Goal: Information Seeking & Learning: Learn about a topic

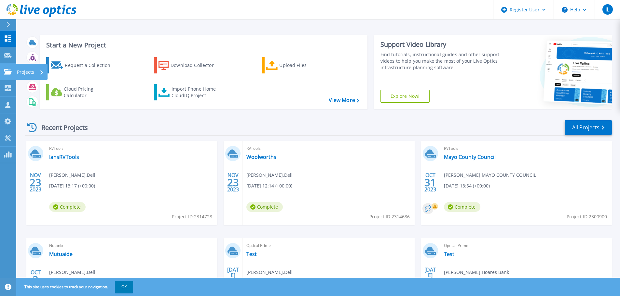
click at [25, 72] on p "Projects" at bounding box center [25, 72] width 17 height 17
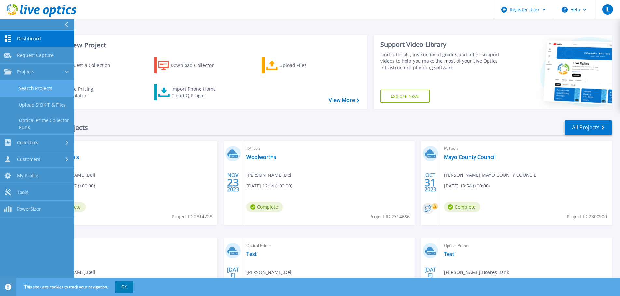
click at [44, 87] on link "Search Projects" at bounding box center [37, 88] width 74 height 17
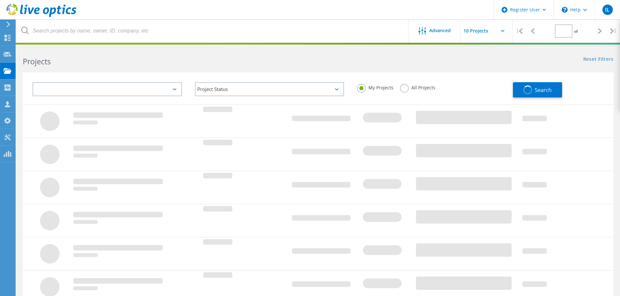
type input "1"
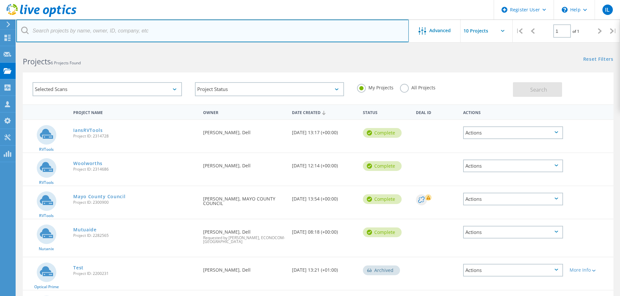
click at [85, 35] on input "text" at bounding box center [212, 31] width 392 height 23
paste input "3004431"
type input "3004431"
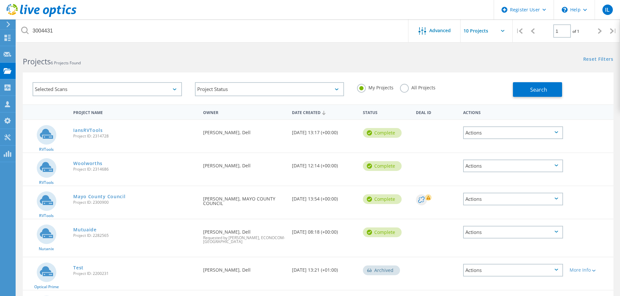
click at [403, 89] on label "All Projects" at bounding box center [417, 87] width 35 height 6
click at [0, 0] on input "All Projects" at bounding box center [0, 0] width 0 height 0
click at [547, 92] on button "Search" at bounding box center [537, 89] width 49 height 15
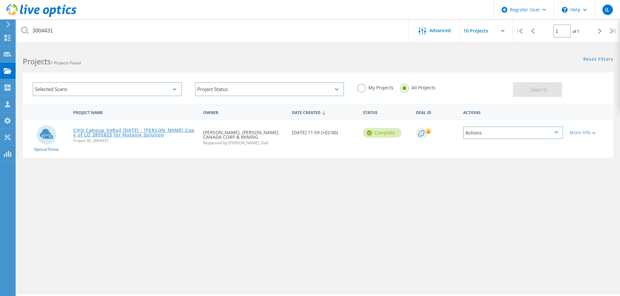
click at [112, 129] on link "CHQ Campus VxRail [DATE] - [PERSON_NAME] Copy of LO 2895825 for Nutanix Solution" at bounding box center [134, 132] width 123 height 9
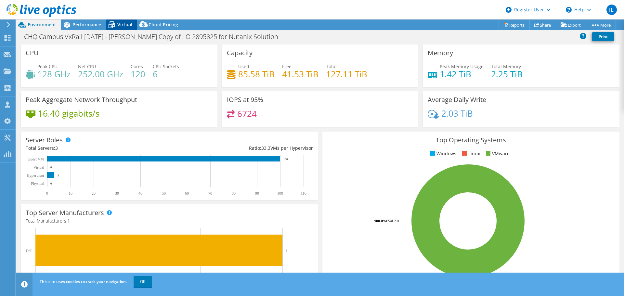
click at [124, 22] on span "Virtual" at bounding box center [124, 24] width 15 height 6
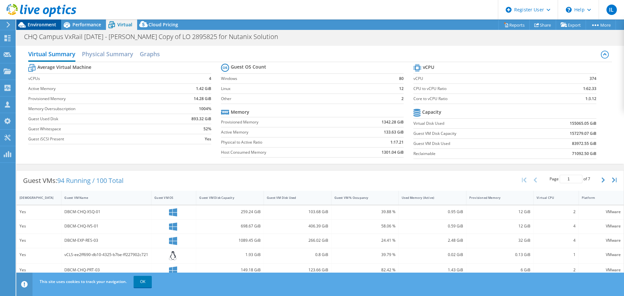
click at [47, 25] on span "Environment" at bounding box center [42, 24] width 29 height 6
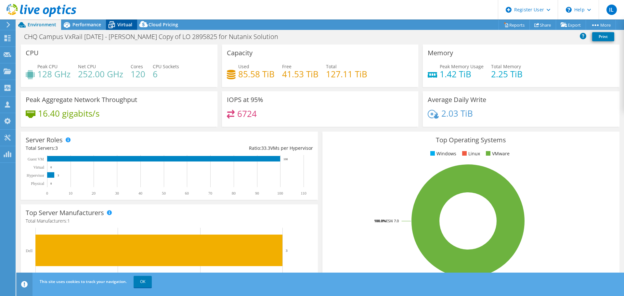
click at [128, 23] on span "Virtual" at bounding box center [124, 24] width 15 height 6
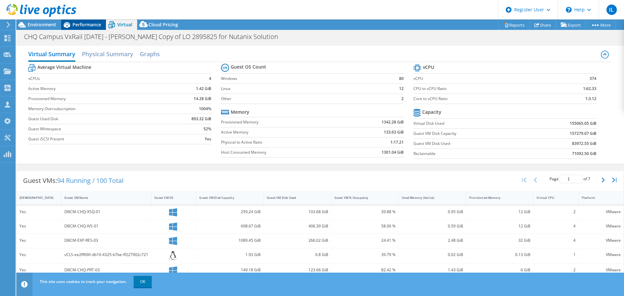
click at [79, 23] on span "Performance" at bounding box center [87, 24] width 29 height 6
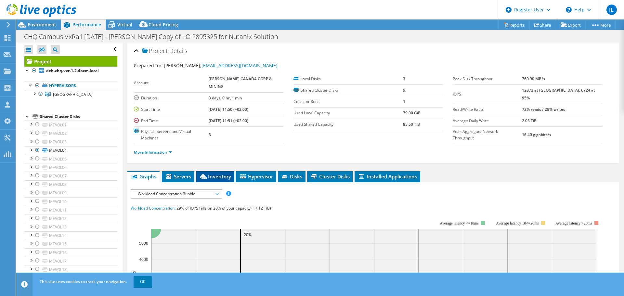
click at [222, 173] on span "Inventory" at bounding box center [215, 176] width 32 height 7
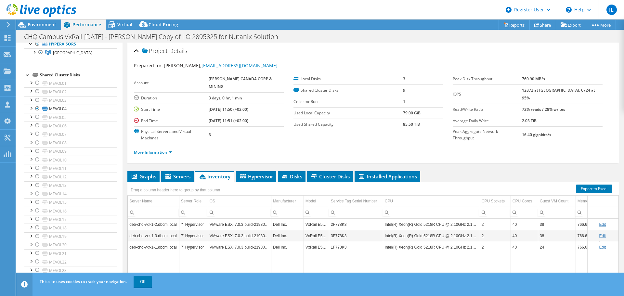
scroll to position [132, 0]
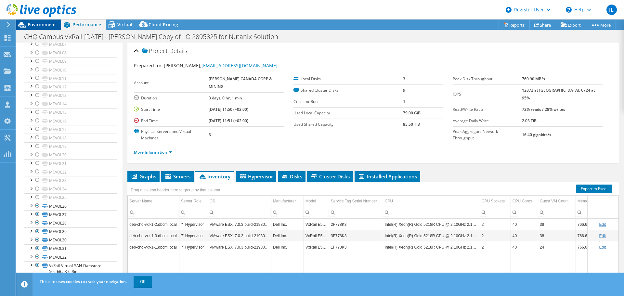
click at [42, 25] on span "Environment" at bounding box center [42, 24] width 29 height 6
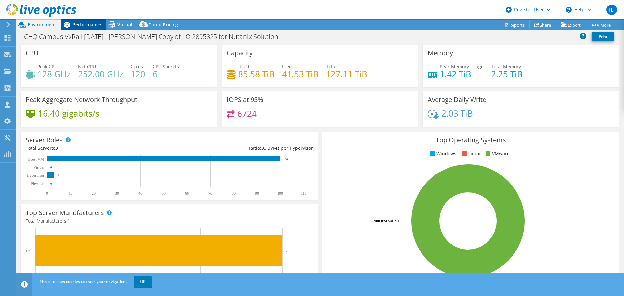
click at [74, 25] on span "Performance" at bounding box center [87, 24] width 29 height 6
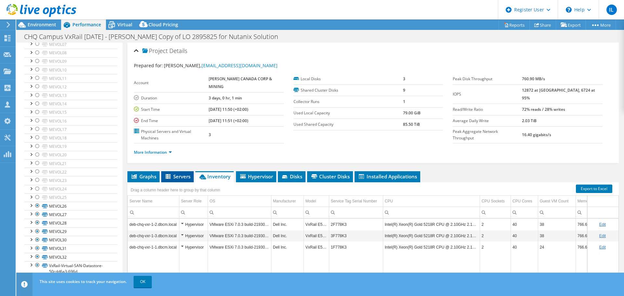
click at [182, 173] on span "Servers" at bounding box center [178, 176] width 26 height 7
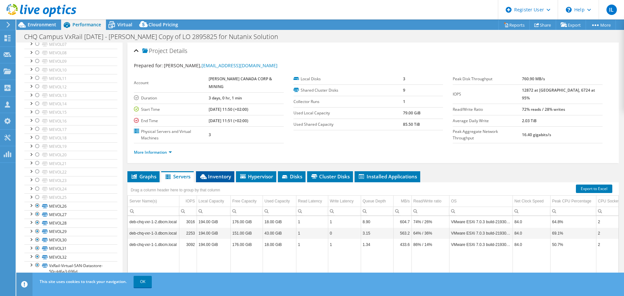
click at [220, 173] on span "Inventory" at bounding box center [215, 176] width 32 height 7
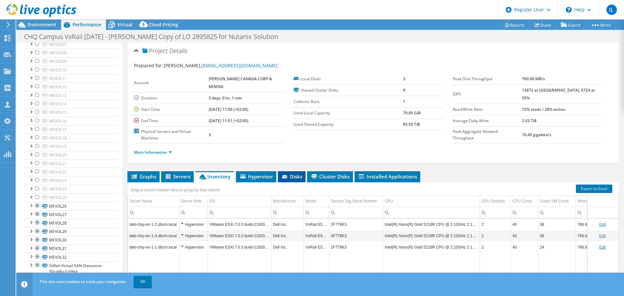
click at [293, 173] on span "Disks" at bounding box center [291, 176] width 21 height 7
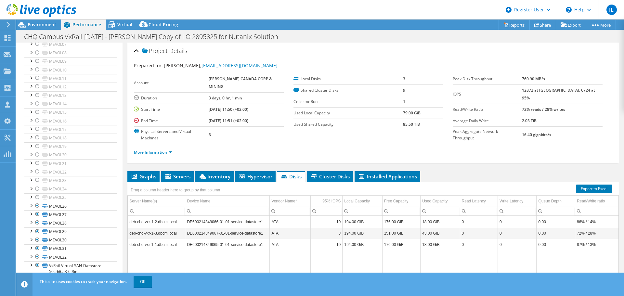
click at [117, 167] on div "Open All Close All Hide Excluded Nodes Project Tree Filter" at bounding box center [69, 97] width 106 height 373
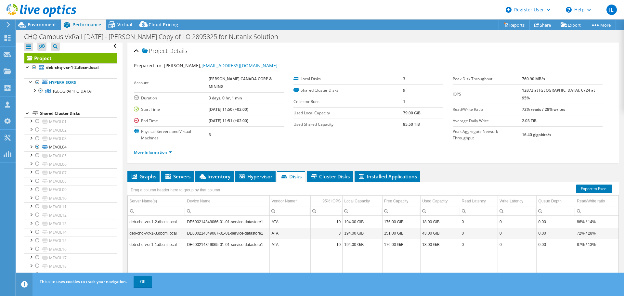
scroll to position [0, 0]
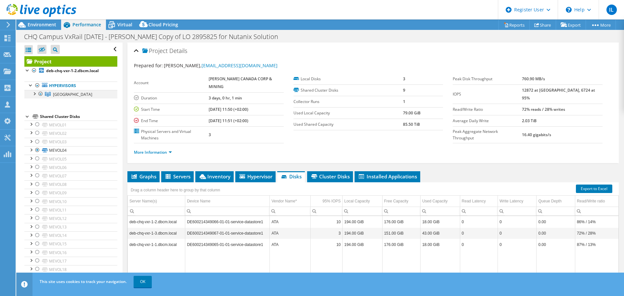
click at [34, 93] on div at bounding box center [34, 93] width 7 height 7
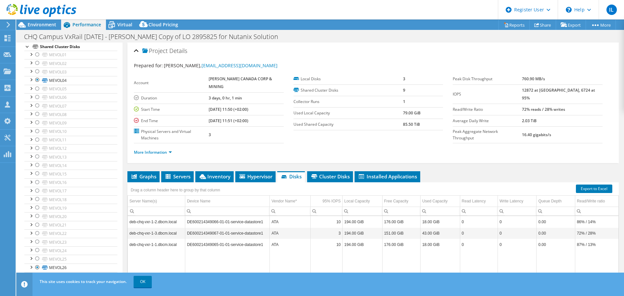
scroll to position [98, 0]
click at [56, 83] on link "MEVOL04" at bounding box center [70, 78] width 93 height 8
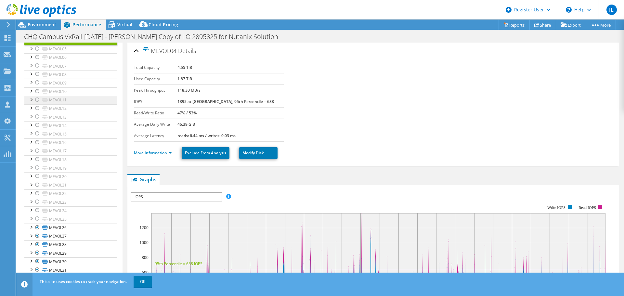
scroll to position [175, 0]
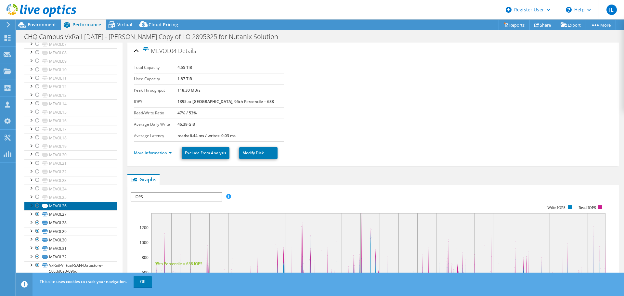
click at [61, 206] on link "MEVOL26" at bounding box center [70, 206] width 93 height 8
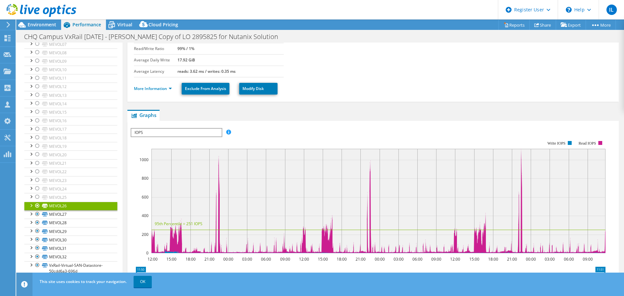
scroll to position [65, 0]
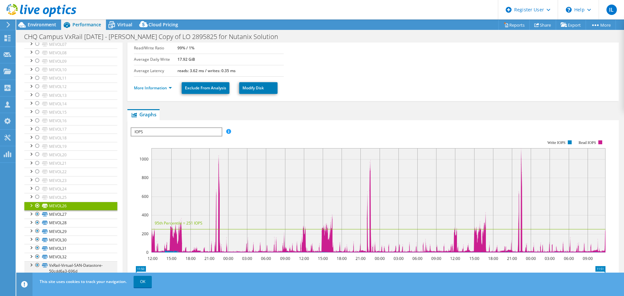
click at [31, 265] on div at bounding box center [31, 264] width 7 height 7
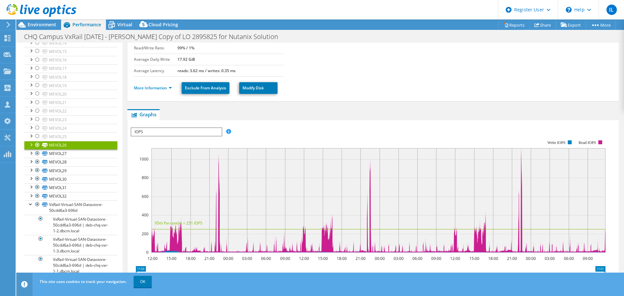
scroll to position [236, 0]
click at [86, 225] on link "VxRail-Virtual-SAN-Datastore-50cdd6a3-696d | deb-chq-vxr-1-2.dbcm.local" at bounding box center [70, 225] width 93 height 20
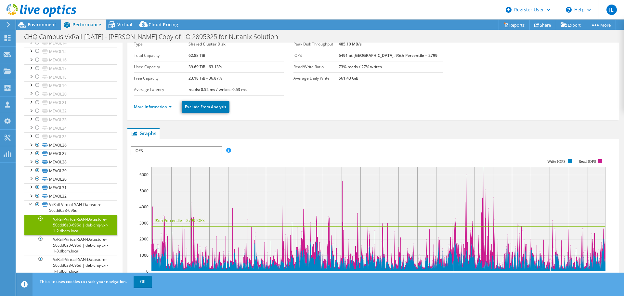
scroll to position [0, 0]
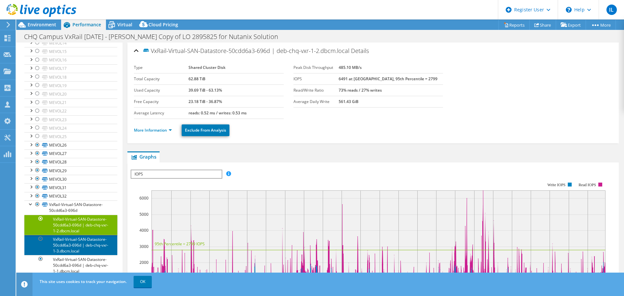
click at [85, 242] on link "VxRail-Virtual-SAN-Datastore-50cdd6a3-696d | deb-chq-vxr-1-3.dbcm.local" at bounding box center [70, 245] width 93 height 20
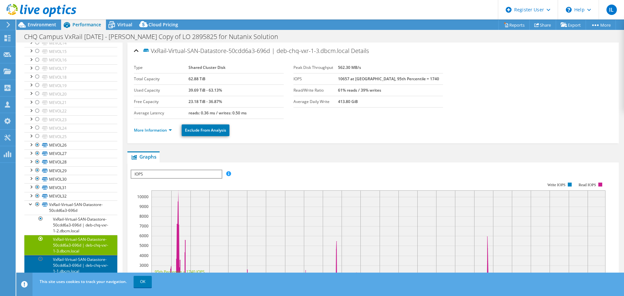
click at [75, 264] on link "VxRail-Virtual-SAN-Datastore-50cdd6a3-696d | deb-chq-vxr-1-1.dbcm.local" at bounding box center [70, 265] width 93 height 20
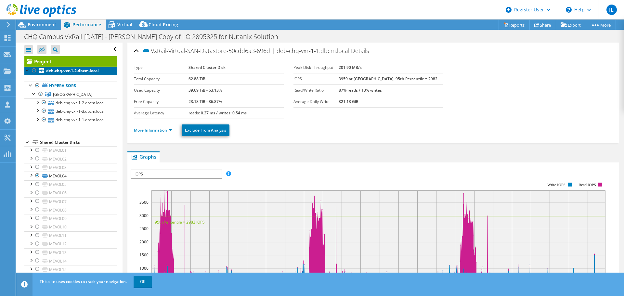
click at [102, 72] on link "deb-chq-vxr-1-2.dbcm.local" at bounding box center [70, 71] width 93 height 8
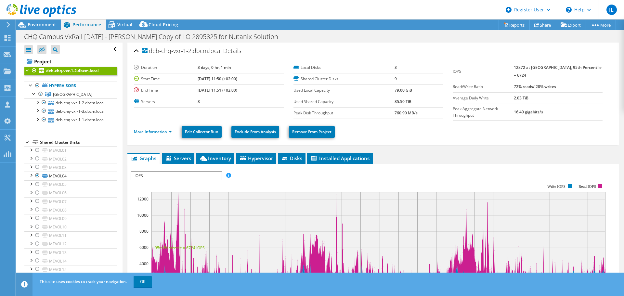
drag, startPoint x: 150, startPoint y: 53, endPoint x: 220, endPoint y: 53, distance: 70.6
click at [220, 53] on span "deb-chq-vxr-1-2.dbcm.local" at bounding box center [181, 51] width 79 height 7
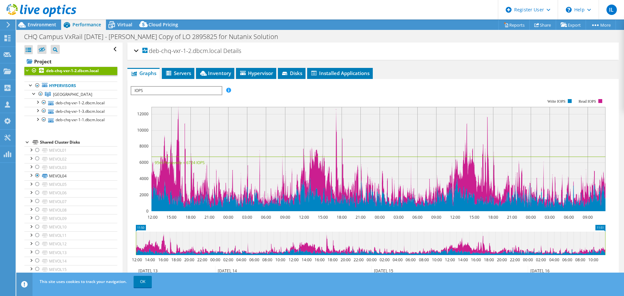
click at [135, 50] on div "deb-chq-vxr-1-2.dbcm.local Details" at bounding box center [373, 51] width 479 height 14
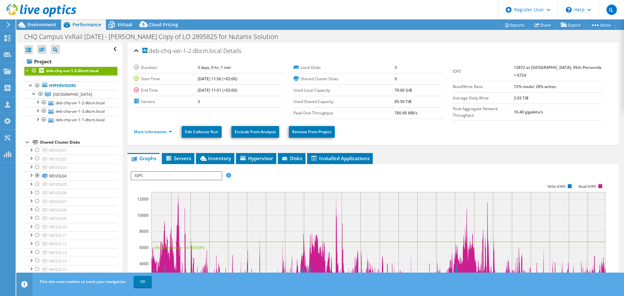
drag, startPoint x: 149, startPoint y: 52, endPoint x: 221, endPoint y: 53, distance: 71.2
click at [221, 53] on span "deb-chq-vxr-1-2.dbcm.local" at bounding box center [181, 51] width 79 height 7
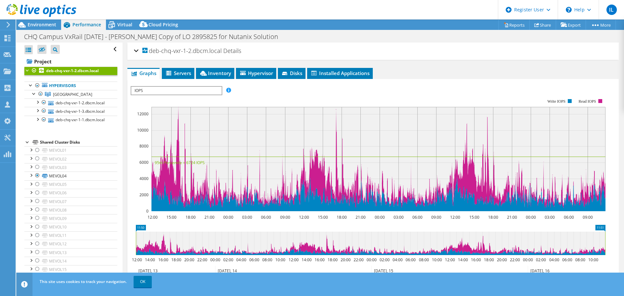
copy span "deb-chq-vxr-1-2.dbcm.local"
click at [260, 7] on header "IL Dell User [PERSON_NAME] [EMAIL_ADDRESS][DOMAIN_NAME] Dell My Profile Log Out…" at bounding box center [312, 10] width 624 height 20
click at [21, 100] on div "Open All Close All Hide Excluded Nodes Project Tree Filter" at bounding box center [69, 272] width 106 height 459
click at [26, 70] on div at bounding box center [27, 70] width 7 height 7
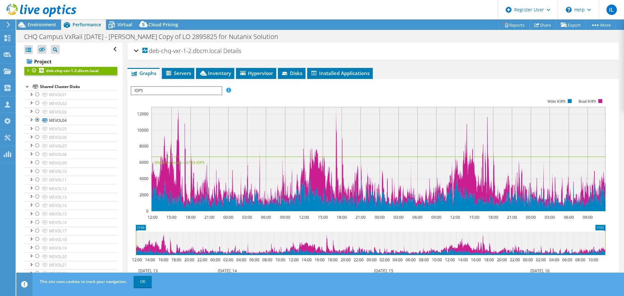
click at [26, 70] on div at bounding box center [27, 70] width 7 height 7
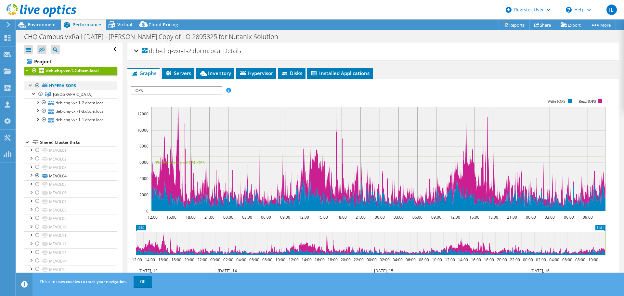
click at [31, 85] on div at bounding box center [31, 85] width 7 height 7
click at [33, 92] on div at bounding box center [34, 93] width 7 height 7
click at [71, 94] on span "[GEOGRAPHIC_DATA]" at bounding box center [72, 95] width 39 height 6
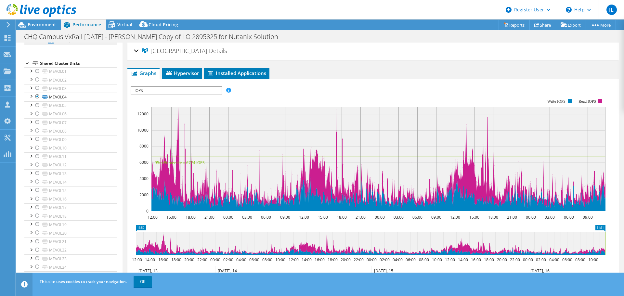
scroll to position [41, 0]
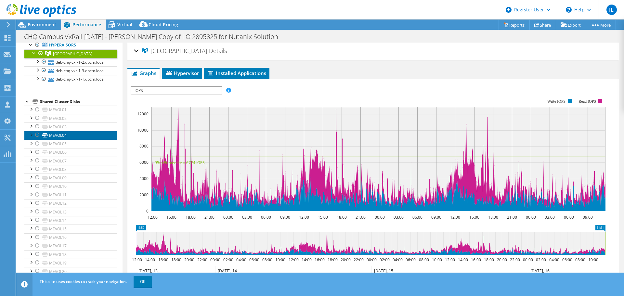
click at [63, 140] on link "MEVOL04" at bounding box center [70, 135] width 93 height 8
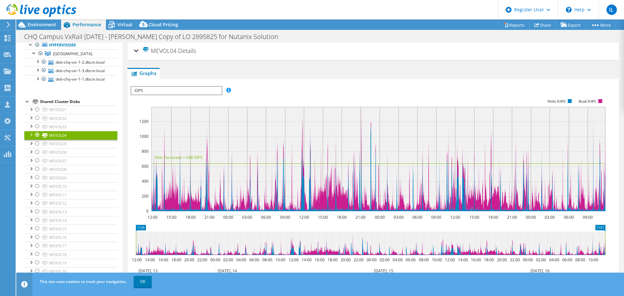
click at [138, 51] on div "MEVOL04 Details" at bounding box center [373, 51] width 479 height 14
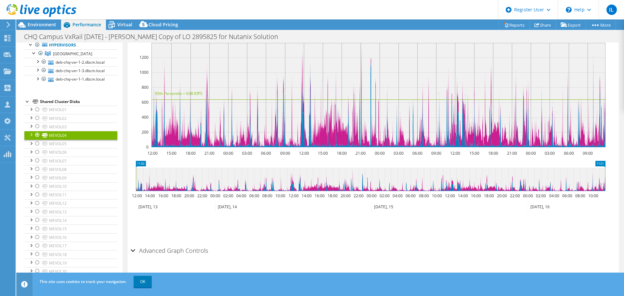
scroll to position [176, 0]
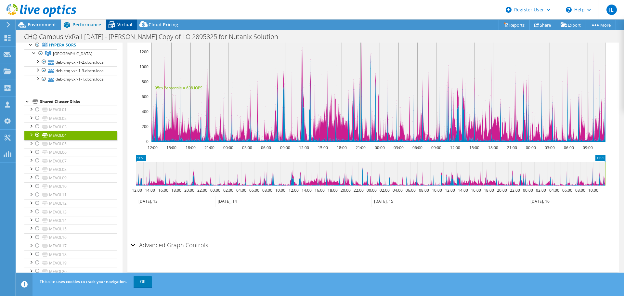
click at [121, 25] on span "Virtual" at bounding box center [124, 24] width 15 height 6
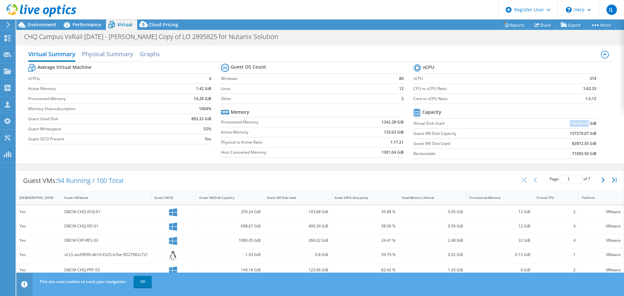
drag, startPoint x: 566, startPoint y: 124, endPoint x: 583, endPoint y: 124, distance: 17.6
click at [583, 124] on b "155065.05 GiB" at bounding box center [583, 123] width 27 height 7
copy b "155065.05"
drag, startPoint x: 393, startPoint y: 123, endPoint x: 382, endPoint y: 122, distance: 11.1
click at [382, 122] on b "1342.28 GiB" at bounding box center [393, 122] width 22 height 7
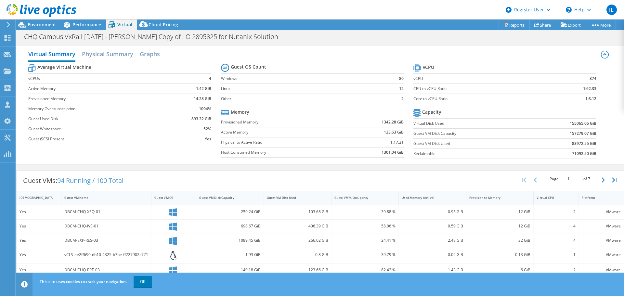
click at [374, 122] on td "1342.28 GiB" at bounding box center [375, 122] width 57 height 10
click at [199, 155] on div "Average Virtual Machine vCPUs 4 Active Memory 1.42 GiB Provisioned Memory 14.28…" at bounding box center [320, 112] width 584 height 100
drag, startPoint x: 592, startPoint y: 123, endPoint x: 569, endPoint y: 123, distance: 23.1
click at [569, 123] on section "vCPU vCPU 374 CPU to vCPU Ratio 1:62.33 Core to vCPU Ratio 1:3.12 Capacity Virt…" at bounding box center [510, 112] width 193 height 100
click at [570, 123] on b "155065.05 GiB" at bounding box center [583, 123] width 27 height 7
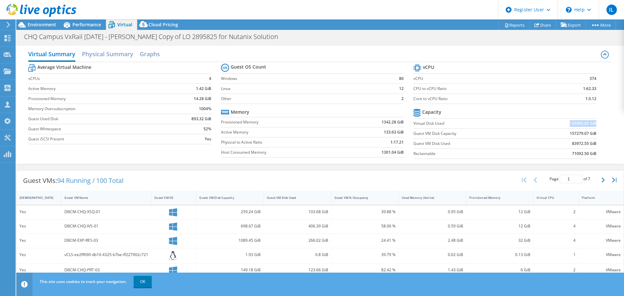
drag, startPoint x: 566, startPoint y: 123, endPoint x: 592, endPoint y: 123, distance: 25.7
click at [592, 123] on b "155065.05 GiB" at bounding box center [583, 123] width 27 height 7
copy b "155065.05 GiB"
click at [38, 24] on span "Environment" at bounding box center [42, 24] width 29 height 6
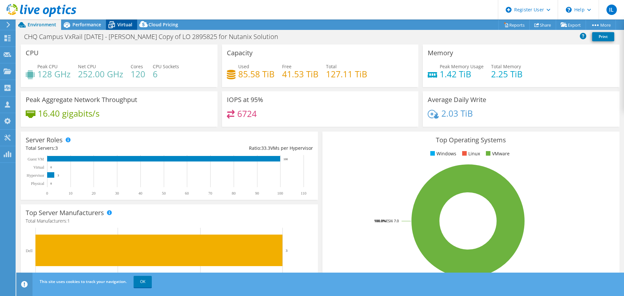
click at [123, 25] on span "Virtual" at bounding box center [124, 24] width 15 height 6
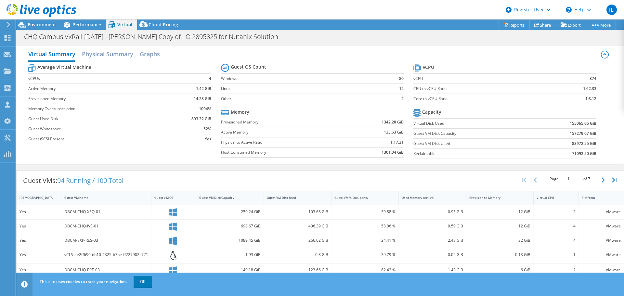
click at [136, 156] on div "Average Virtual Machine vCPUs 4 Active Memory 1.42 GiB Provisioned Memory 14.28…" at bounding box center [320, 112] width 584 height 100
click at [46, 26] on span "Environment" at bounding box center [42, 24] width 29 height 6
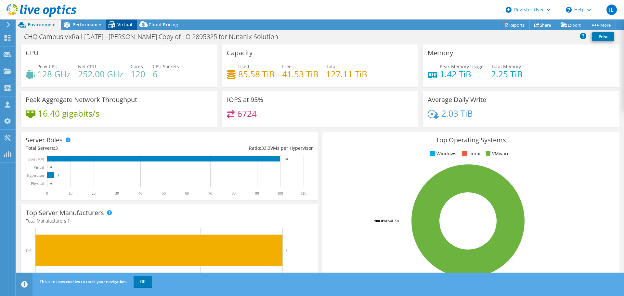
click at [126, 25] on span "Virtual" at bounding box center [124, 24] width 15 height 6
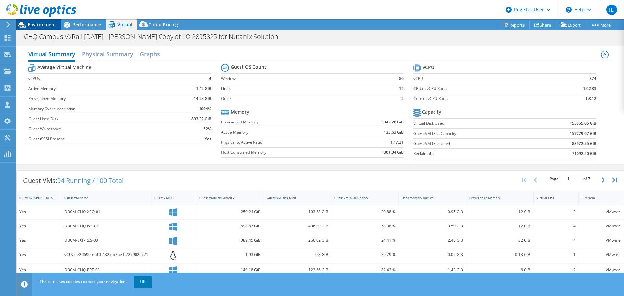
click at [38, 23] on span "Environment" at bounding box center [42, 24] width 29 height 6
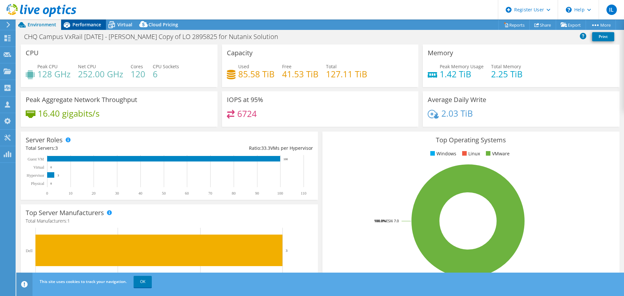
click at [90, 26] on span "Performance" at bounding box center [87, 24] width 29 height 6
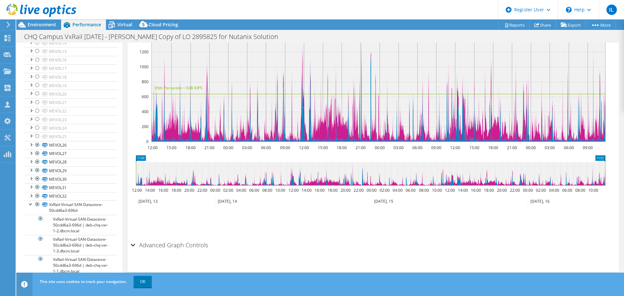
scroll to position [236, 0]
click at [30, 145] on div at bounding box center [31, 144] width 7 height 7
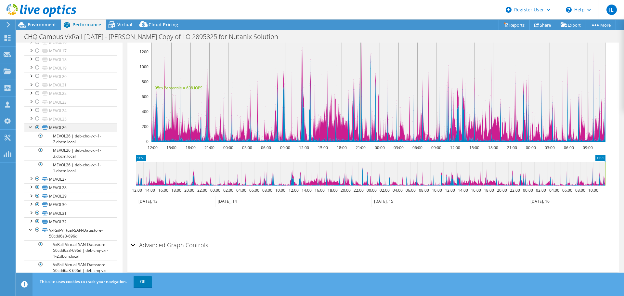
click at [30, 130] on div at bounding box center [31, 127] width 7 height 7
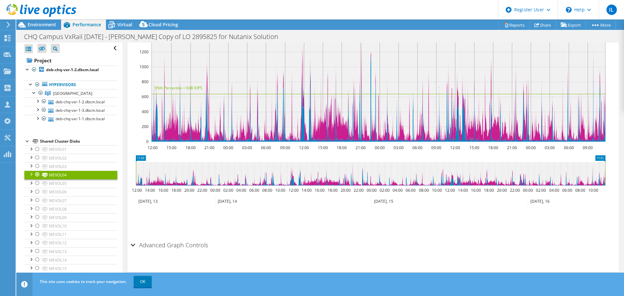
scroll to position [0, 0]
click at [43, 24] on span "Environment" at bounding box center [42, 24] width 29 height 6
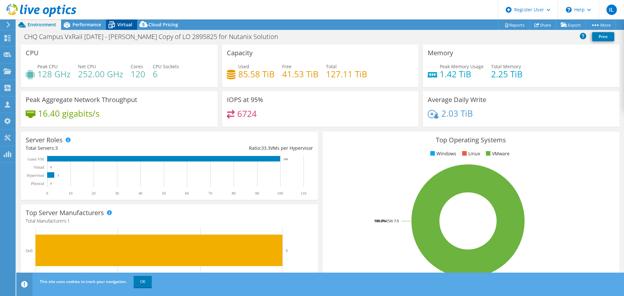
click at [124, 24] on span "Virtual" at bounding box center [124, 24] width 15 height 6
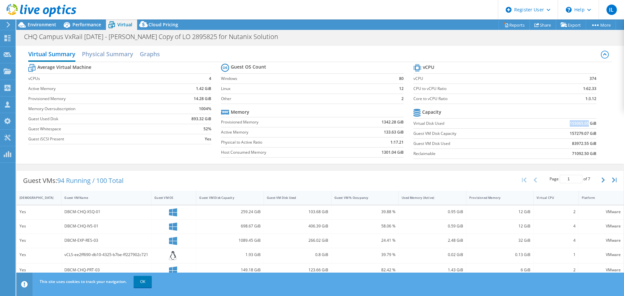
drag, startPoint x: 584, startPoint y: 124, endPoint x: 565, endPoint y: 124, distance: 19.2
click at [565, 124] on td "155065.05 GiB" at bounding box center [563, 123] width 67 height 10
copy b "155065.05"
click at [95, 25] on span "Performance" at bounding box center [87, 24] width 29 height 6
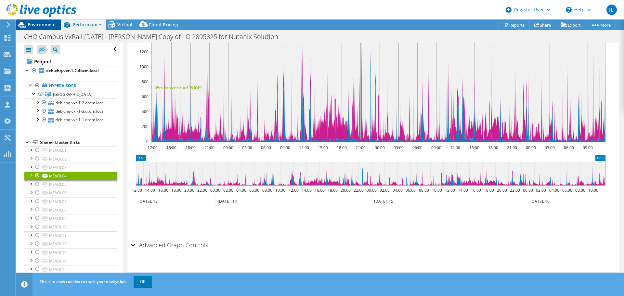
click at [46, 24] on span "Environment" at bounding box center [42, 24] width 29 height 6
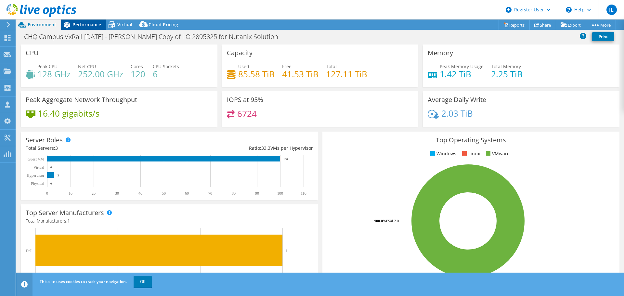
click at [90, 24] on span "Performance" at bounding box center [87, 24] width 29 height 6
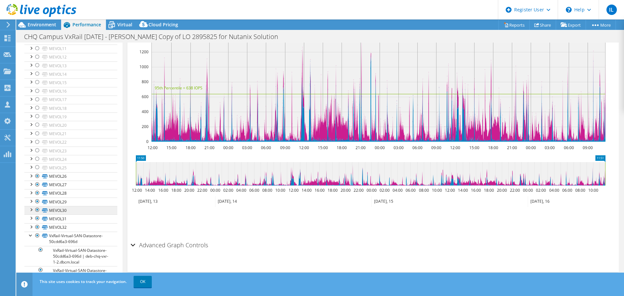
scroll to position [236, 0]
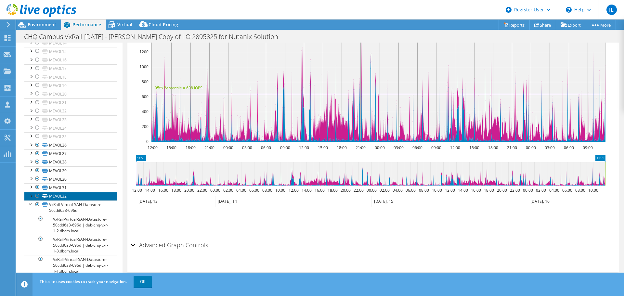
click at [63, 194] on link "MEVOL32" at bounding box center [70, 196] width 93 height 8
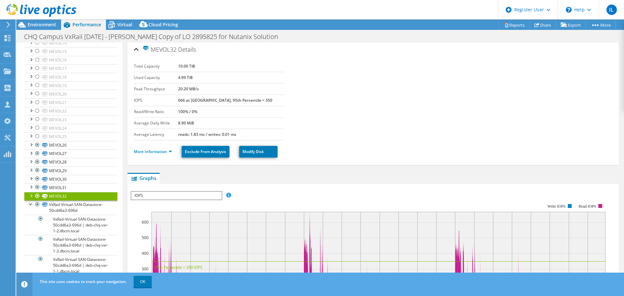
scroll to position [0, 0]
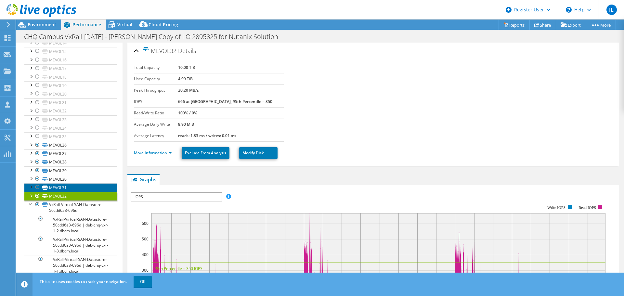
click at [56, 186] on link "MEVOL31" at bounding box center [70, 187] width 93 height 8
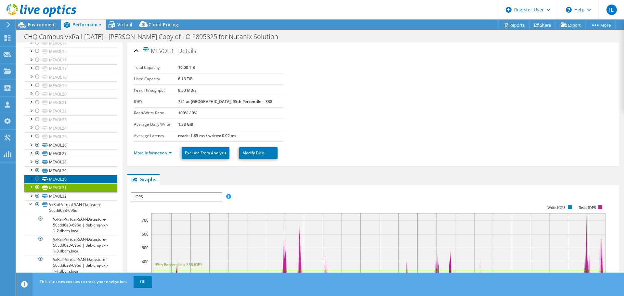
click at [57, 179] on link "MEVOL30" at bounding box center [70, 179] width 93 height 8
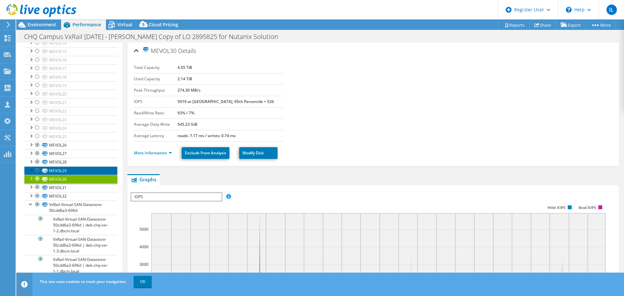
click at [55, 168] on link "MEVOL29" at bounding box center [70, 171] width 93 height 8
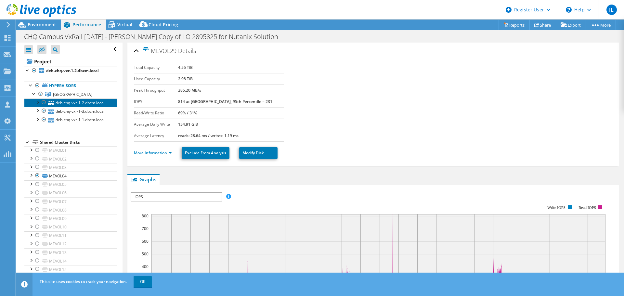
click at [68, 102] on link "deb-chq-vxr-1-2.dbcm.local" at bounding box center [70, 103] width 93 height 8
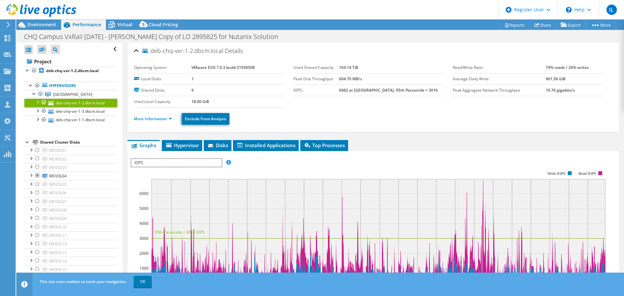
click at [38, 101] on div at bounding box center [37, 102] width 7 height 7
click at [37, 100] on div at bounding box center [37, 102] width 7 height 7
click at [37, 114] on div at bounding box center [37, 110] width 7 height 7
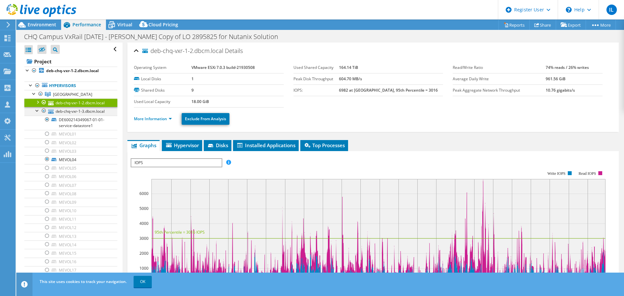
click at [37, 114] on div at bounding box center [37, 110] width 7 height 7
click at [38, 122] on div at bounding box center [37, 119] width 7 height 7
click at [35, 122] on div at bounding box center [37, 119] width 7 height 7
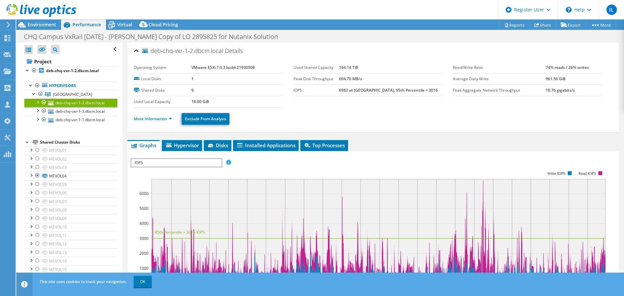
click at [18, 102] on div "Open All Close All Hide Excluded Nodes Project Tree Filter" at bounding box center [69, 272] width 106 height 459
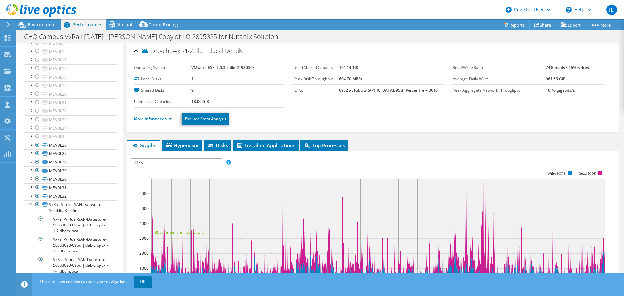
scroll to position [236, 0]
click at [88, 225] on link "VxRail-Virtual-SAN-Datastore-50cdd6a3-696d | deb-chq-vxr-1-2.dbcm.local" at bounding box center [70, 225] width 93 height 20
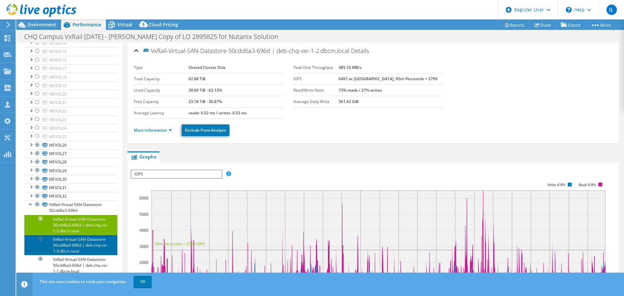
click at [77, 246] on link "VxRail-Virtual-SAN-Datastore-50cdd6a3-696d | deb-chq-vxr-1-3.dbcm.local" at bounding box center [70, 245] width 93 height 20
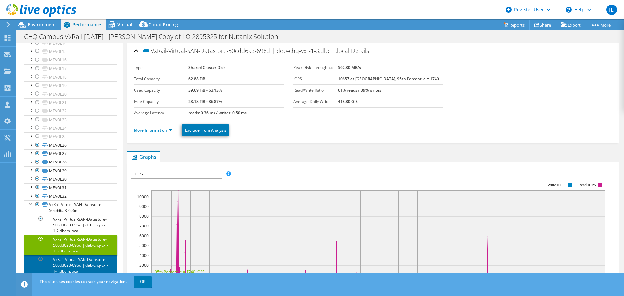
click at [73, 263] on link "VxRail-Virtual-SAN-Datastore-50cdd6a3-696d | deb-chq-vxr-1-1.dbcm.local" at bounding box center [70, 265] width 93 height 20
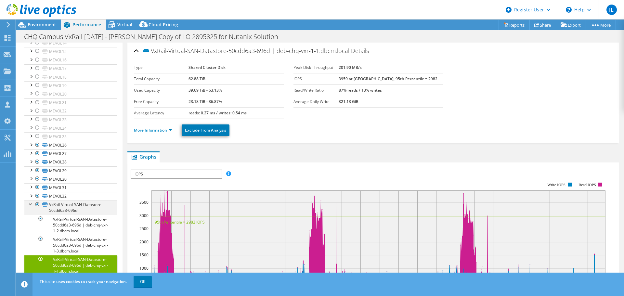
click at [29, 205] on div at bounding box center [31, 204] width 7 height 7
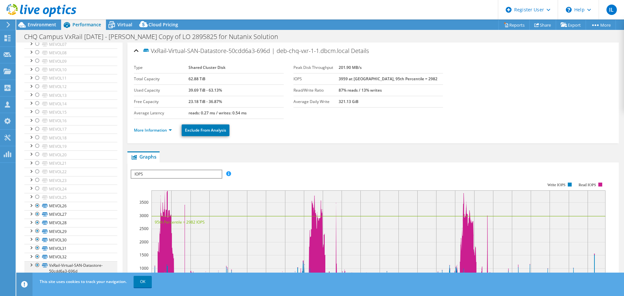
scroll to position [175, 0]
click at [31, 256] on div at bounding box center [31, 256] width 7 height 7
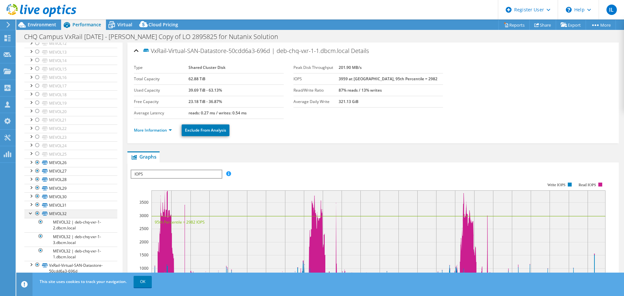
scroll to position [218, 0]
click at [30, 214] on div at bounding box center [31, 213] width 7 height 7
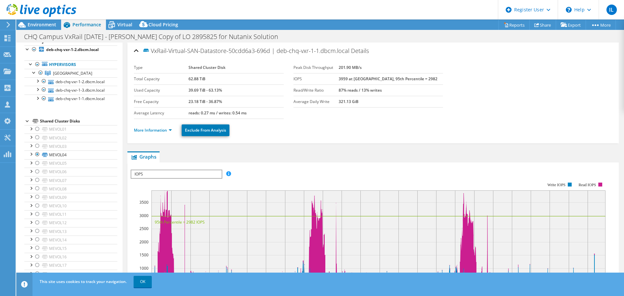
scroll to position [12, 0]
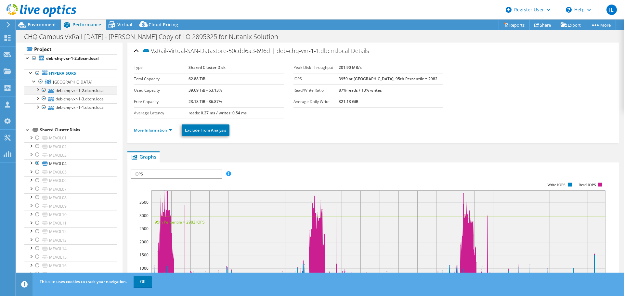
click at [37, 89] on div at bounding box center [37, 89] width 7 height 7
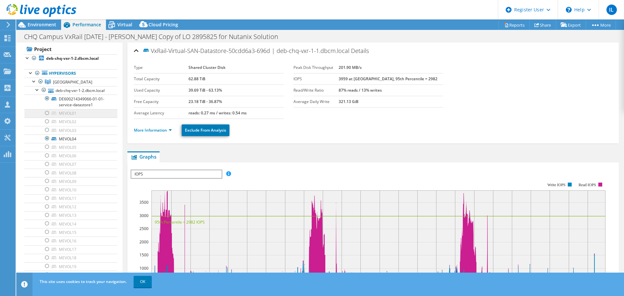
scroll to position [0, 0]
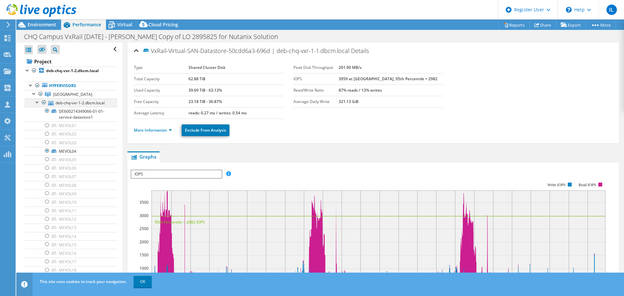
click at [35, 102] on div at bounding box center [37, 102] width 7 height 7
click at [22, 146] on div "Open All Close All Hide Excluded Nodes Project Tree Filter" at bounding box center [69, 242] width 106 height 398
click at [171, 129] on link "More Information" at bounding box center [153, 130] width 38 height 6
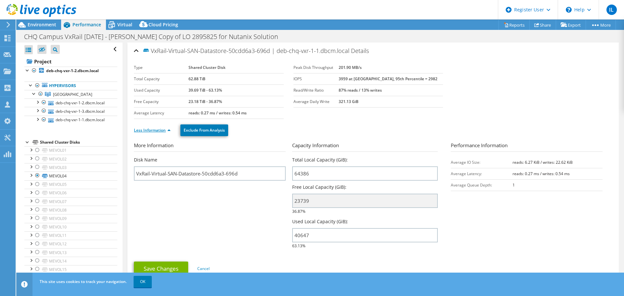
click at [169, 130] on link "Less Information" at bounding box center [152, 130] width 37 height 6
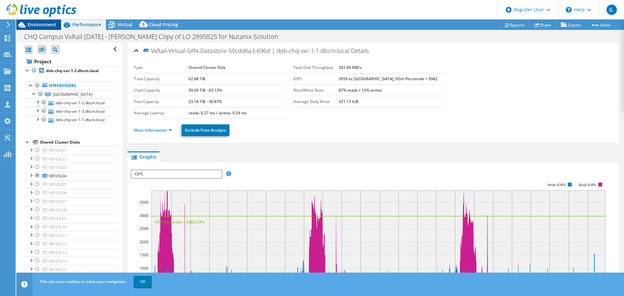
click at [36, 23] on span "Environment" at bounding box center [42, 24] width 29 height 6
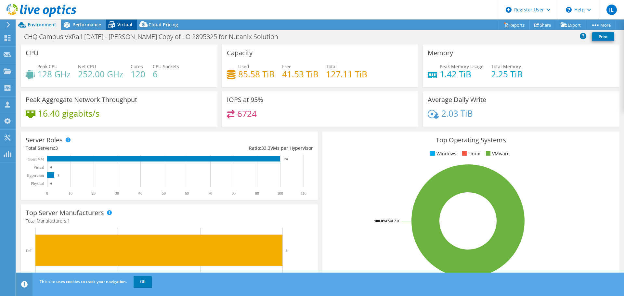
click at [127, 27] on span "Virtual" at bounding box center [124, 24] width 15 height 6
